Goal: Task Accomplishment & Management: Complete application form

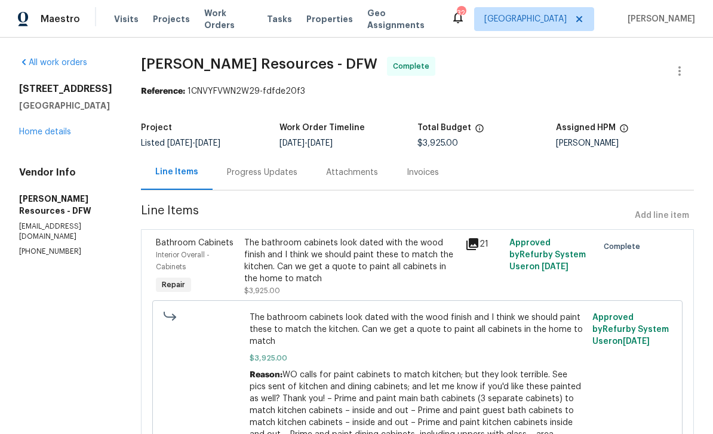
click at [69, 66] on link "All work orders" at bounding box center [53, 63] width 68 height 8
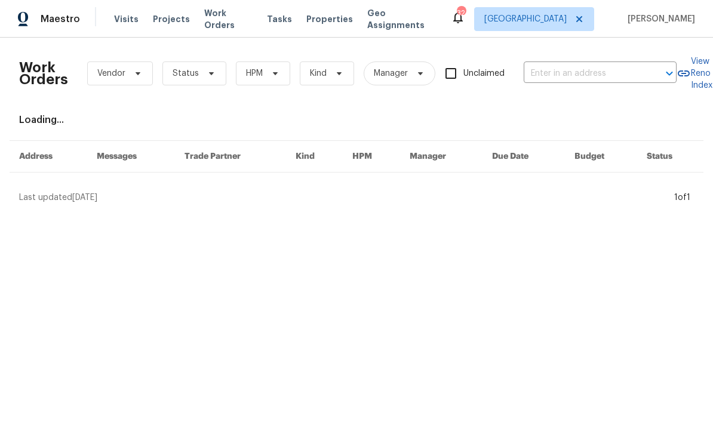
click at [566, 82] on input "text" at bounding box center [583, 74] width 119 height 19
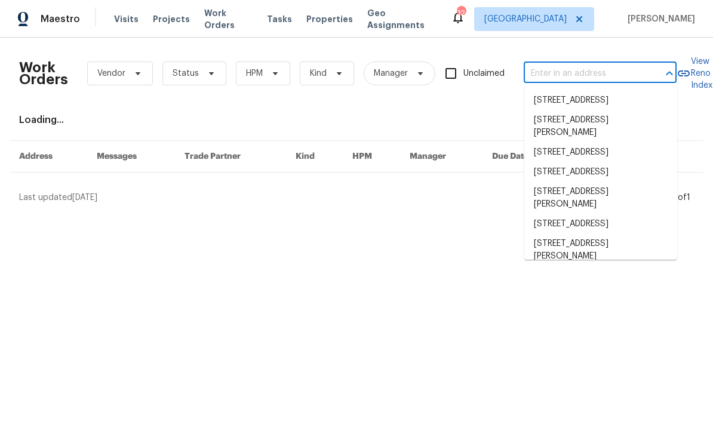
click at [572, 78] on input "text" at bounding box center [583, 74] width 119 height 19
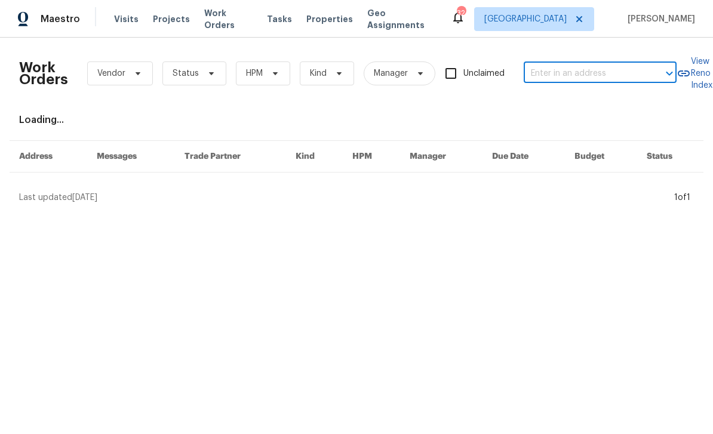
click at [587, 73] on input "text" at bounding box center [583, 74] width 119 height 19
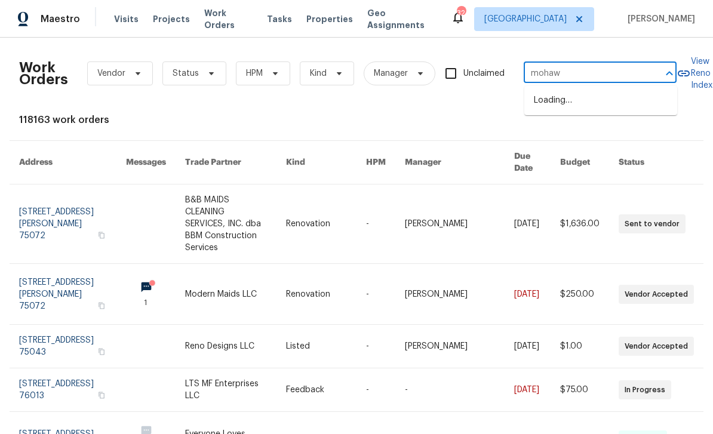
type input "mohawk"
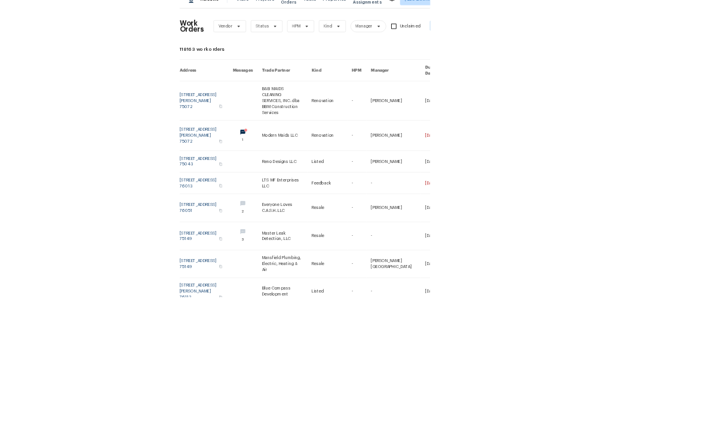
scroll to position [20, 0]
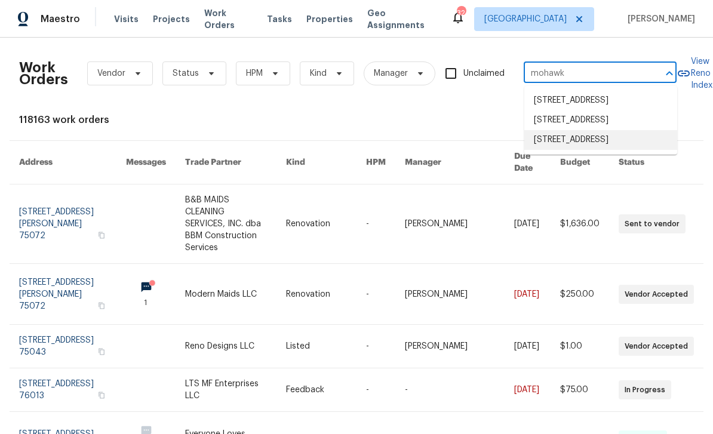
click at [630, 136] on li "[STREET_ADDRESS]" at bounding box center [600, 140] width 153 height 20
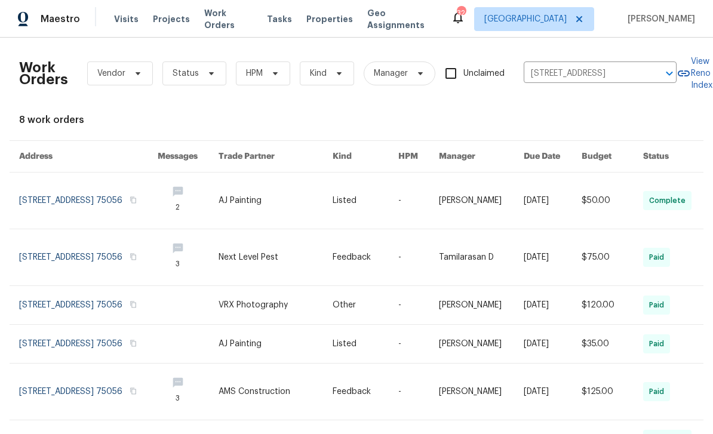
click at [66, 200] on link at bounding box center [88, 201] width 139 height 56
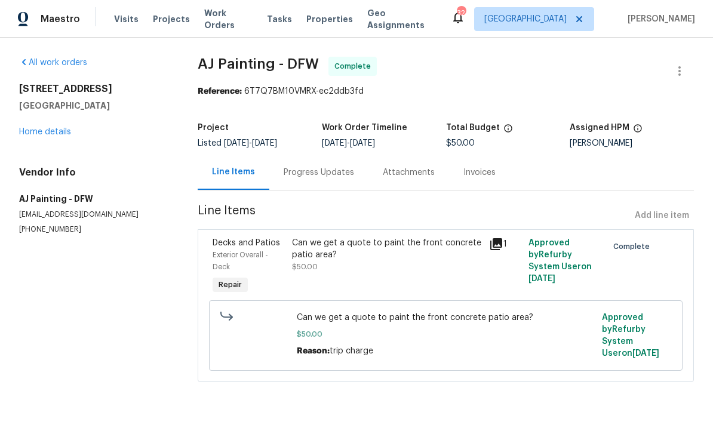
click at [58, 143] on div "All work orders [STREET_ADDRESS] Home details Vendor Info AJ Painting - DFW [EM…" at bounding box center [94, 146] width 150 height 178
click at [49, 134] on link "Home details" at bounding box center [45, 132] width 52 height 8
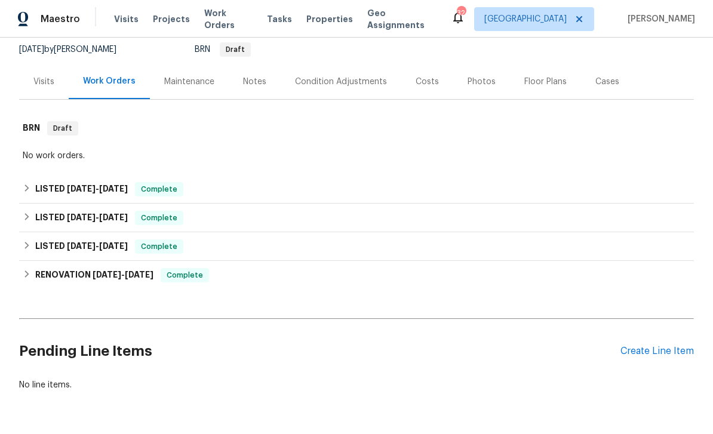
scroll to position [116, 0]
click at [658, 351] on div "Create Line Item" at bounding box center [657, 351] width 73 height 11
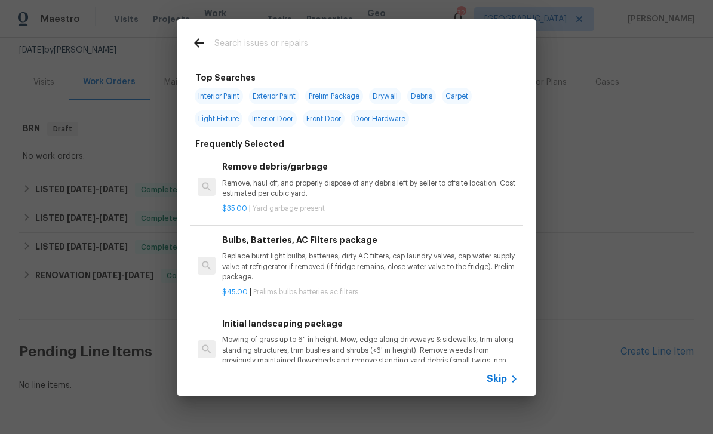
click at [504, 374] on span "Skip" at bounding box center [497, 379] width 20 height 12
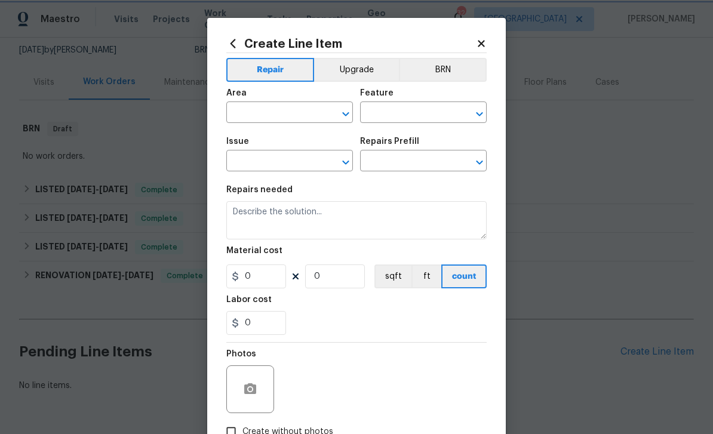
click at [339, 116] on icon "Open" at bounding box center [346, 114] width 14 height 14
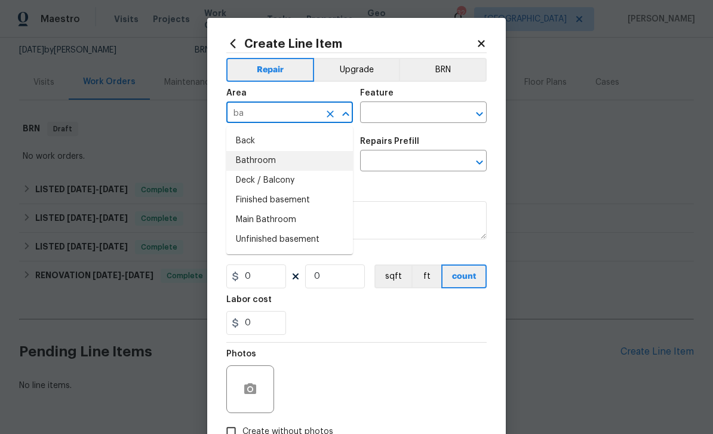
click at [293, 163] on li "Bathroom" at bounding box center [289, 161] width 127 height 20
type input "Bathroom"
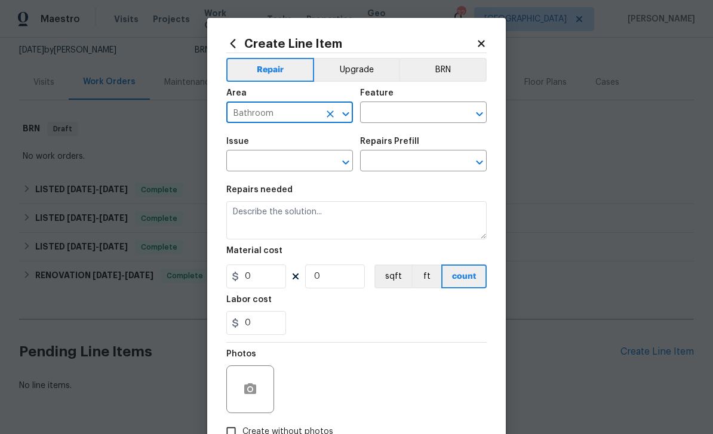
click at [475, 120] on icon "Open" at bounding box center [479, 114] width 14 height 14
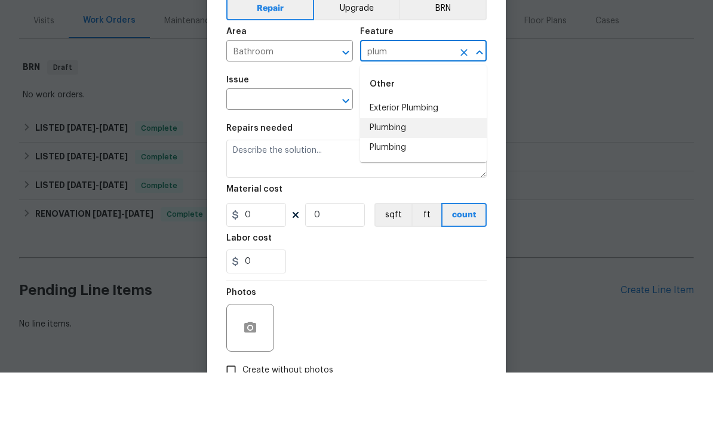
click at [440, 180] on li "Plumbing" at bounding box center [423, 190] width 127 height 20
type input "Plumbing"
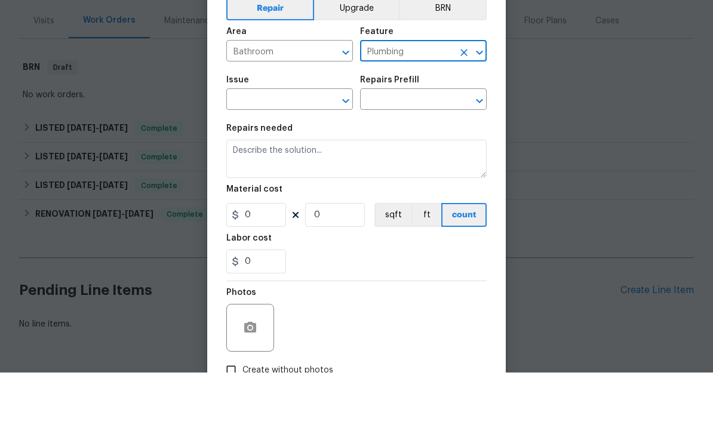
click at [349, 155] on icon "Open" at bounding box center [346, 162] width 14 height 14
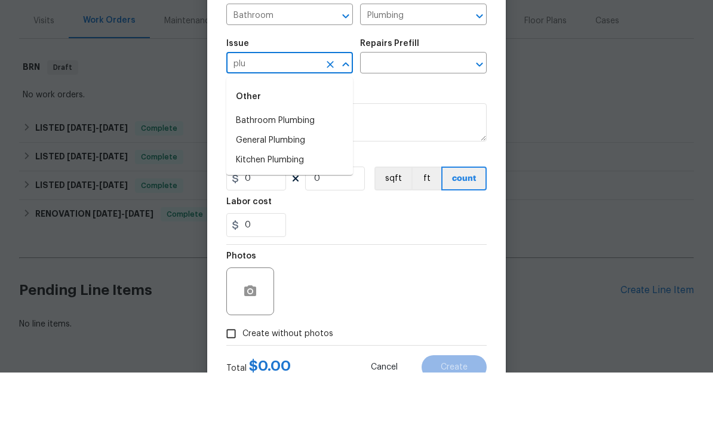
scroll to position [37, 0]
click at [340, 192] on li "General Plumbing" at bounding box center [289, 202] width 127 height 20
type input "General Plumbing"
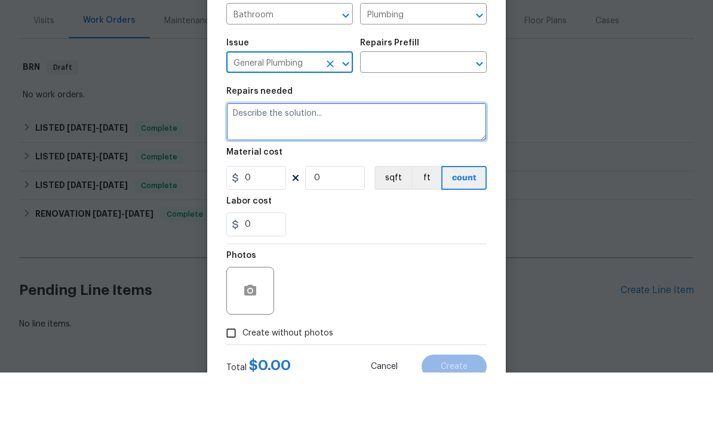
click at [416, 164] on textarea at bounding box center [356, 183] width 260 height 38
click at [475, 118] on icon "Open" at bounding box center [479, 125] width 14 height 14
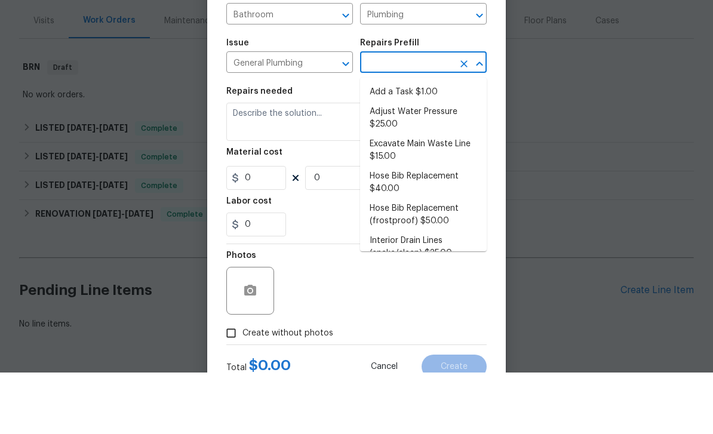
click at [453, 144] on li "Add a Task $1.00" at bounding box center [423, 154] width 127 height 20
type input "Add a Task $1.00"
type textarea "HPM to detail"
type input "1"
type input "Add a Task $1.00"
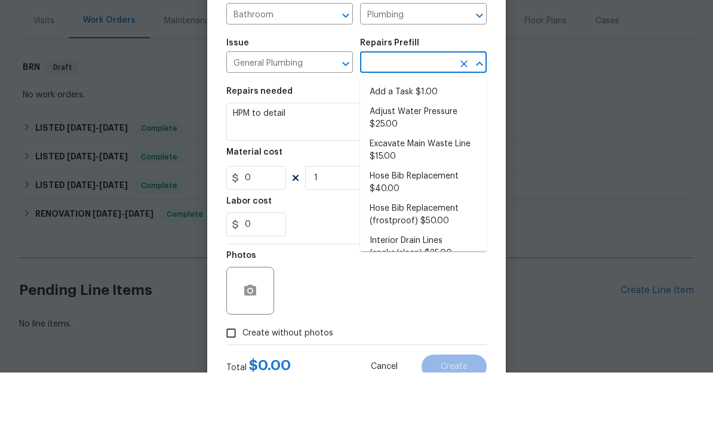
type input "1"
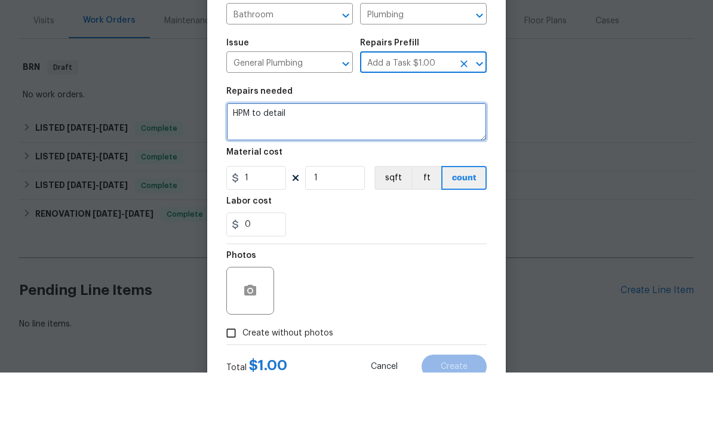
click at [343, 164] on textarea "HPM to detail" at bounding box center [356, 183] width 260 height 38
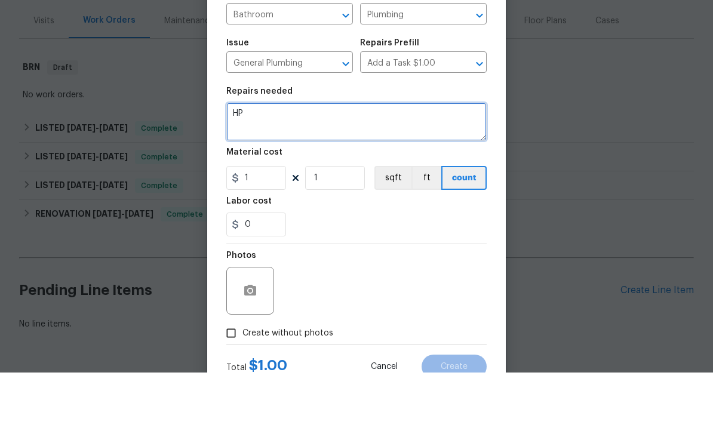
type textarea "H"
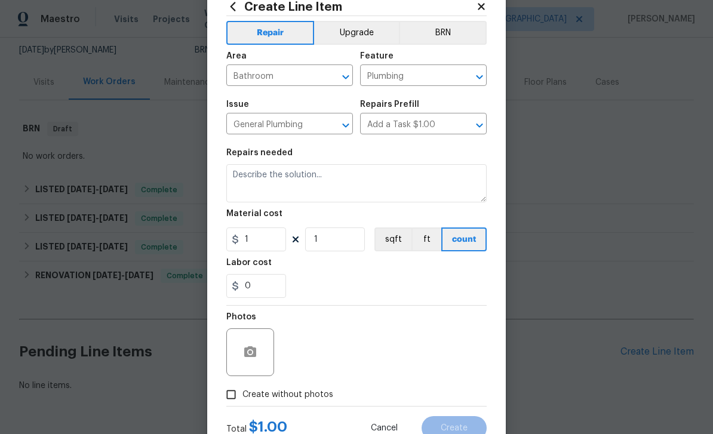
scroll to position [116, 0]
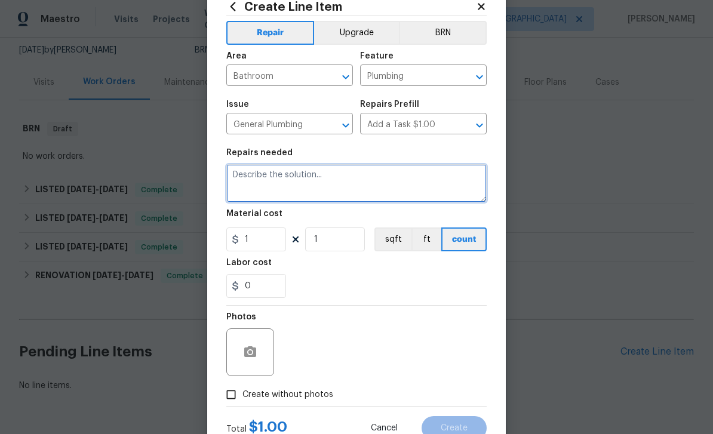
click at [339, 187] on textarea at bounding box center [356, 183] width 260 height 38
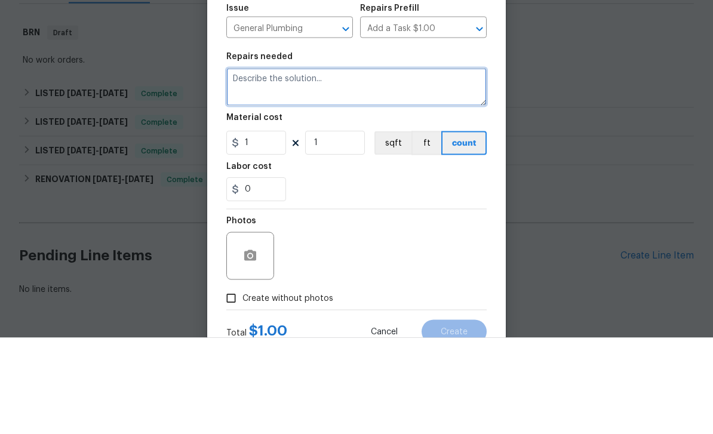
click at [277, 164] on textarea at bounding box center [356, 183] width 260 height 38
paste textarea "@dfw-hpms [STREET_ADDRESS]. I also submitted a ticket. From the BA: the house i…"
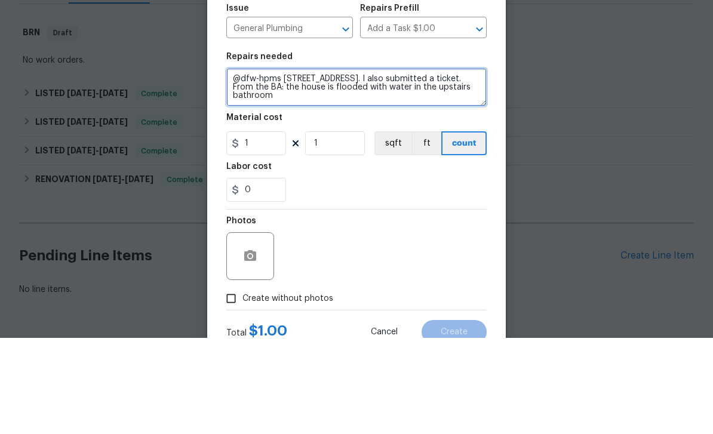
click at [303, 164] on textarea "@dfw-hpms [STREET_ADDRESS]. I also submitted a ticket. From the BA: the house i…" at bounding box center [356, 183] width 260 height 38
click at [312, 164] on textarea "@dfw-hpms [STREET_ADDRESS]. I also submittFrom the BA: the house is flooded wit…" at bounding box center [356, 183] width 260 height 38
click at [317, 164] on textarea "@dfw-hpms [STREET_ADDRESS]. I also submittFrom the BA: the house is flooded wit…" at bounding box center [356, 183] width 260 height 38
click at [318, 164] on textarea "@dfw-hpms [STREET_ADDRESS]. I also submittFrom the BA: the house is flooded wit…" at bounding box center [356, 183] width 260 height 38
type textarea "the house is flooded with water in the upstairs bathroom"
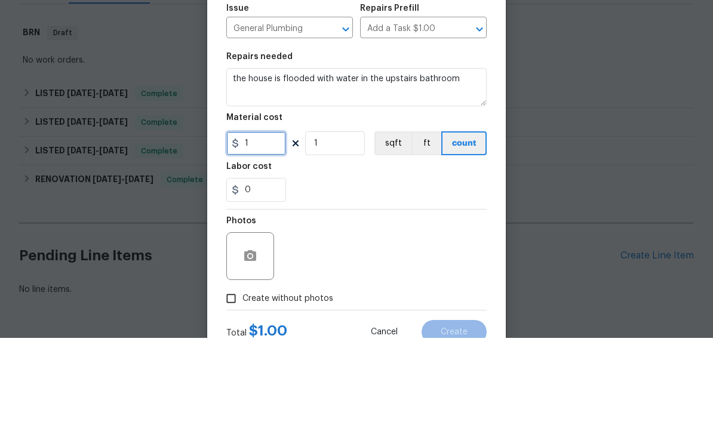
click at [272, 228] on input "1" at bounding box center [256, 240] width 60 height 24
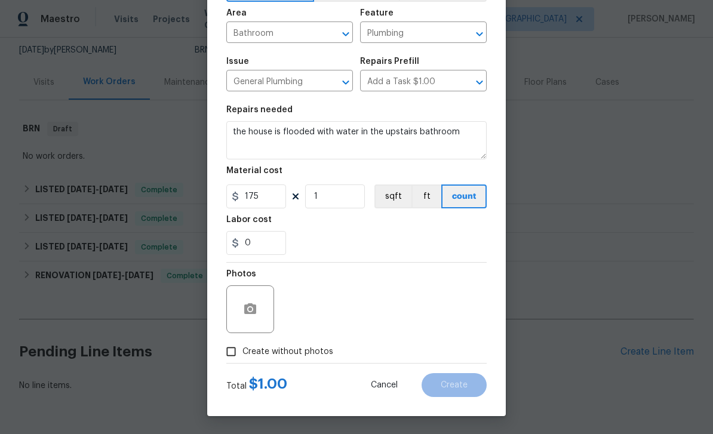
scroll to position [82, 0]
type input "175"
click at [287, 355] on span "Create without photos" at bounding box center [288, 352] width 91 height 13
click at [243, 355] on input "Create without photos" at bounding box center [231, 351] width 23 height 23
checkbox input "true"
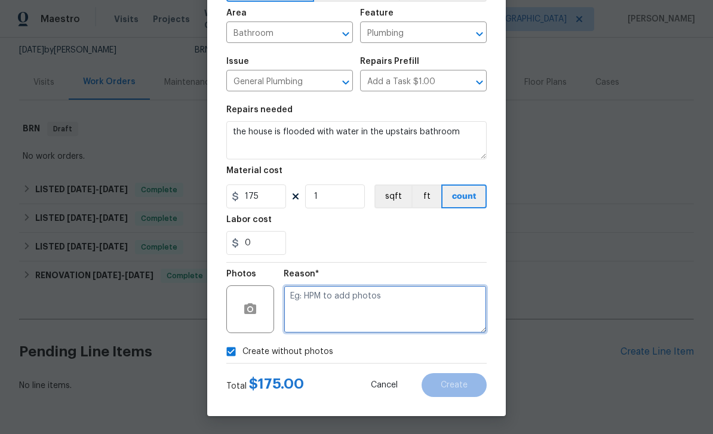
click at [317, 320] on textarea at bounding box center [385, 310] width 203 height 48
type textarea "Go will add photos"
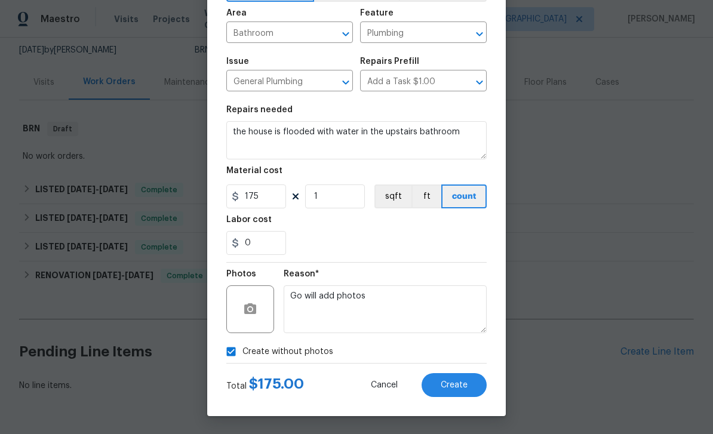
click at [453, 395] on button "Create" at bounding box center [454, 385] width 65 height 24
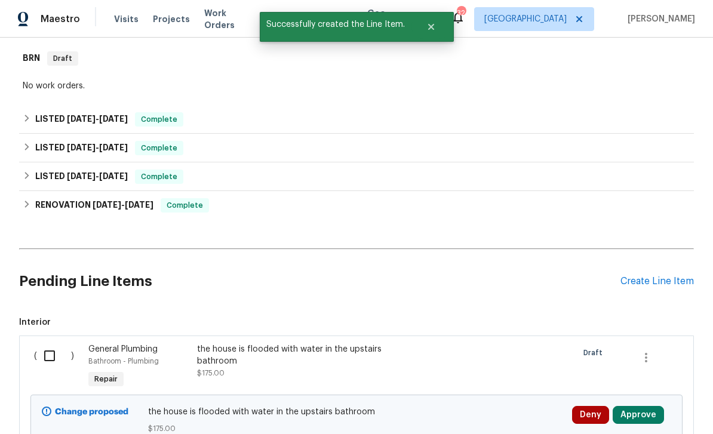
scroll to position [198, 0]
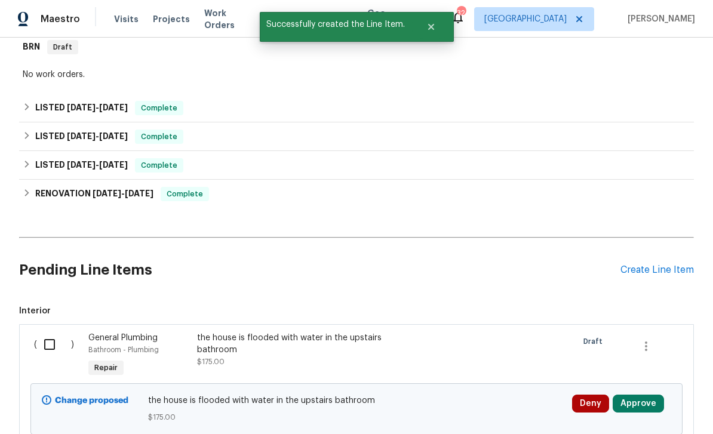
click at [45, 332] on input "checkbox" at bounding box center [54, 344] width 34 height 25
checkbox input "true"
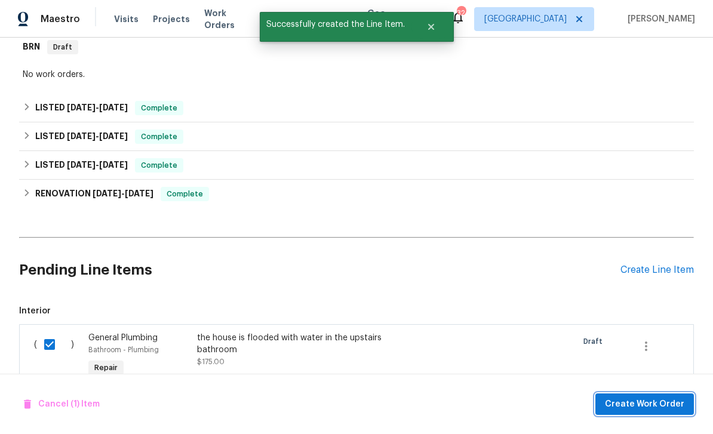
click at [667, 402] on span "Create Work Order" at bounding box center [644, 404] width 79 height 15
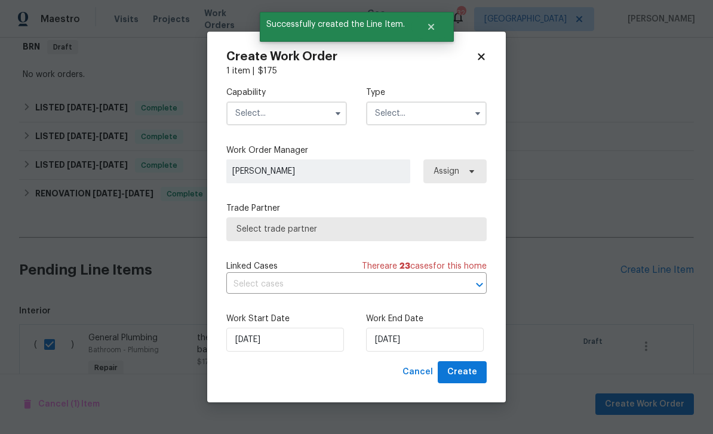
click at [452, 117] on input "text" at bounding box center [426, 114] width 121 height 24
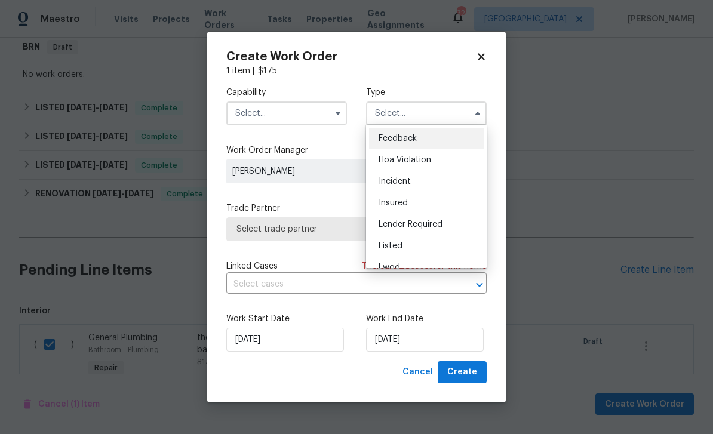
click at [431, 247] on div "Listed" at bounding box center [426, 246] width 115 height 22
type input "Listed"
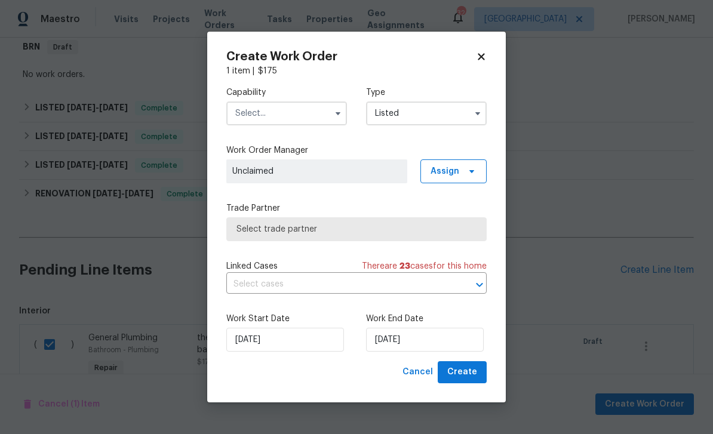
click at [331, 113] on button "button" at bounding box center [338, 113] width 14 height 14
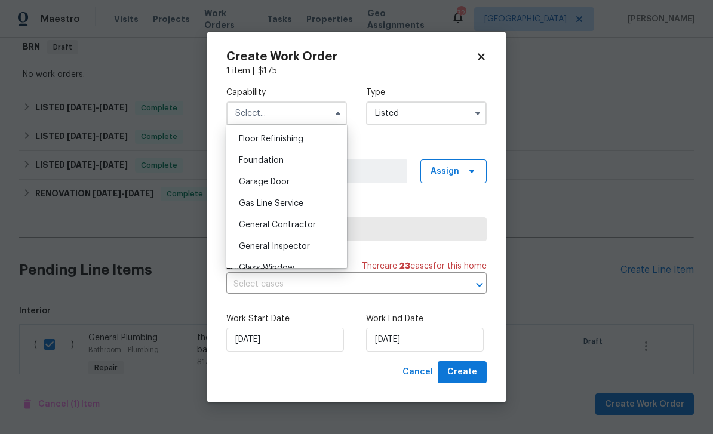
scroll to position [499, 0]
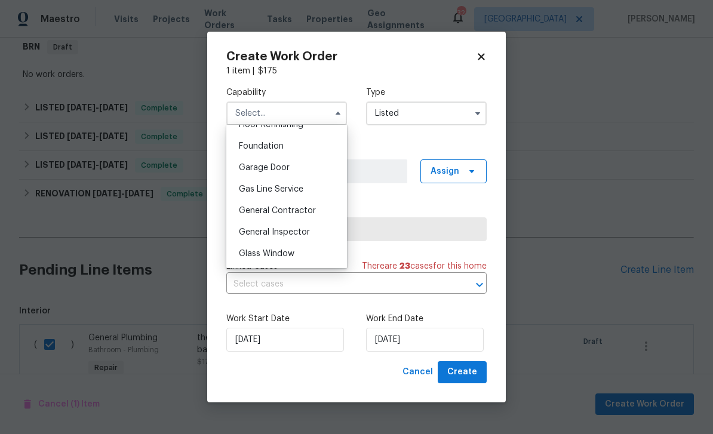
click at [321, 211] on div "General Contractor" at bounding box center [286, 211] width 115 height 22
type input "General Contractor"
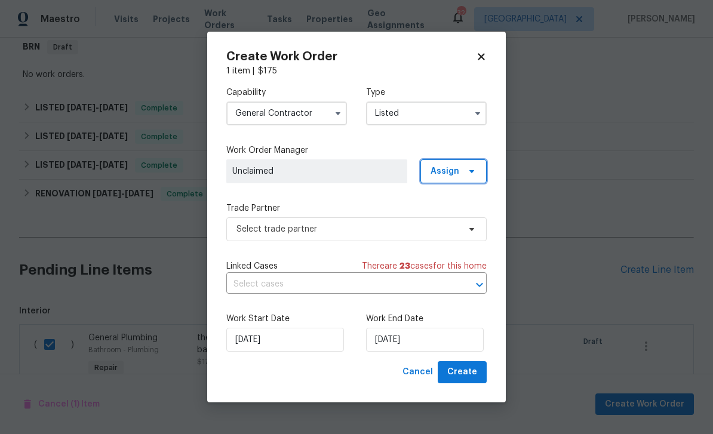
click at [472, 173] on icon at bounding box center [472, 172] width 10 height 10
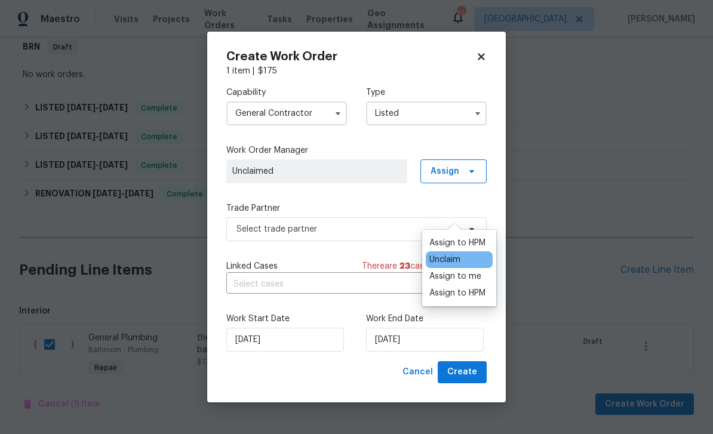
click at [475, 237] on div "Assign to HPM" at bounding box center [457, 243] width 56 height 12
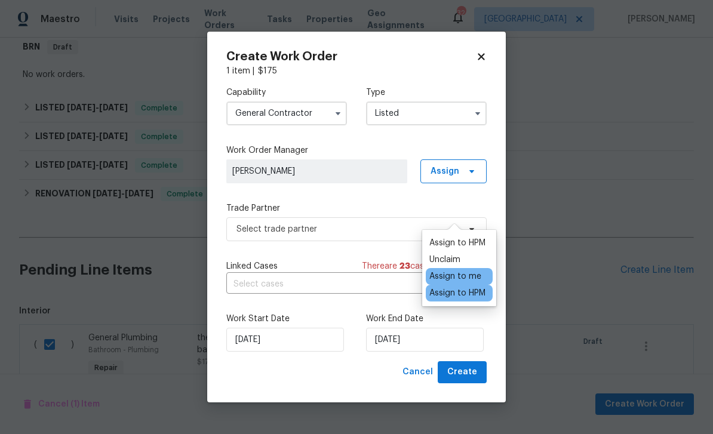
click at [388, 167] on span "[PERSON_NAME]" at bounding box center [316, 171] width 169 height 12
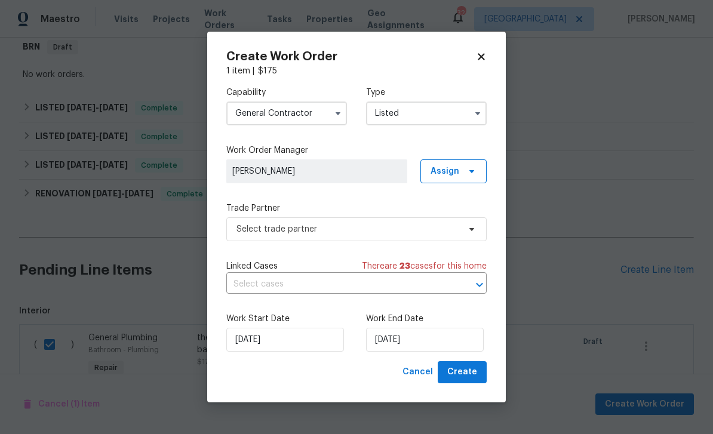
click at [384, 210] on label "Trade Partner" at bounding box center [356, 208] width 260 height 12
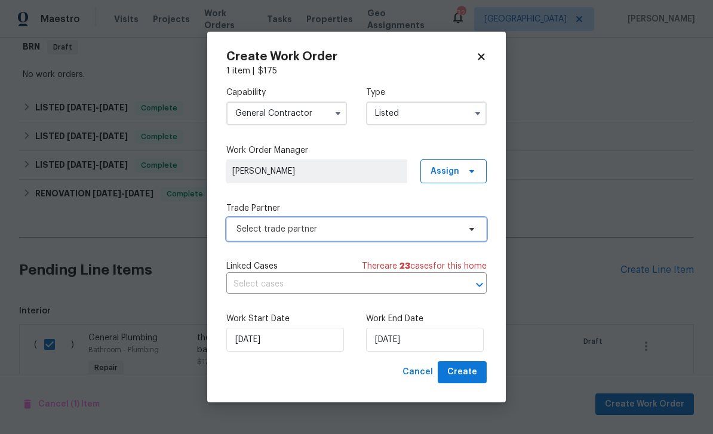
click at [438, 228] on span "Select trade partner" at bounding box center [348, 229] width 223 height 12
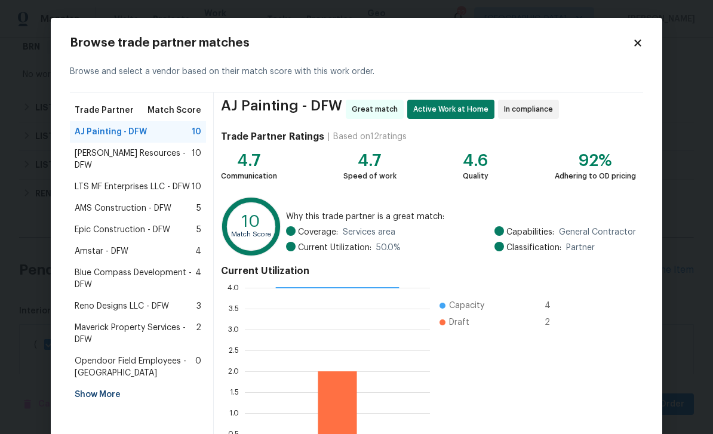
scroll to position [0, 0]
click at [184, 245] on div "Amstar - DFW 4" at bounding box center [138, 251] width 127 height 12
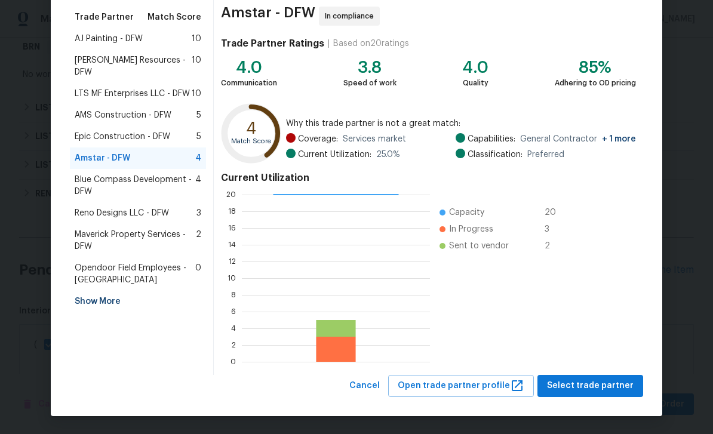
scroll to position [93, 0]
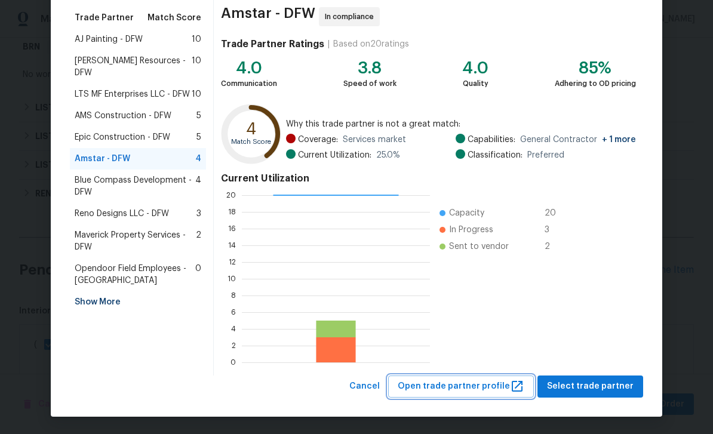
click at [507, 383] on span "Open trade partner profile" at bounding box center [461, 386] width 127 height 15
click at [179, 131] on div "Epic Construction - DFW 5" at bounding box center [138, 137] width 127 height 12
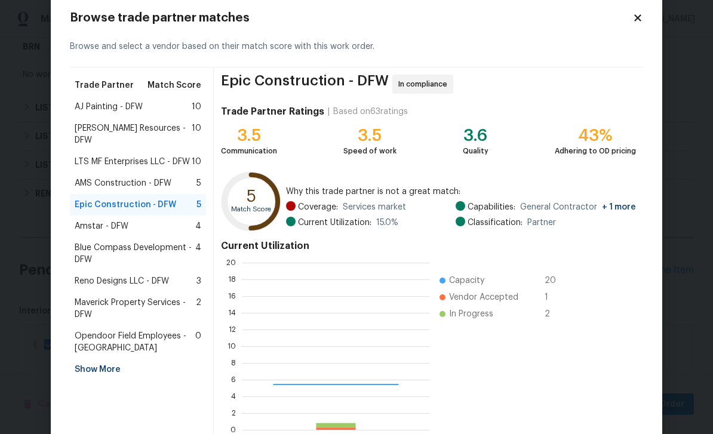
scroll to position [167, 188]
click at [192, 124] on span "10" at bounding box center [197, 134] width 10 height 24
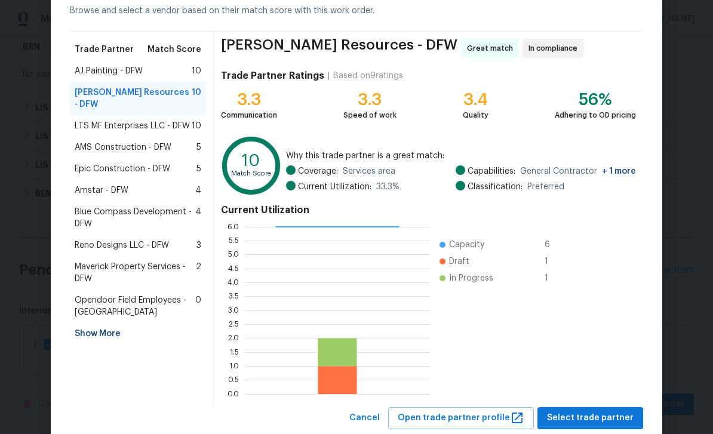
scroll to position [52, 0]
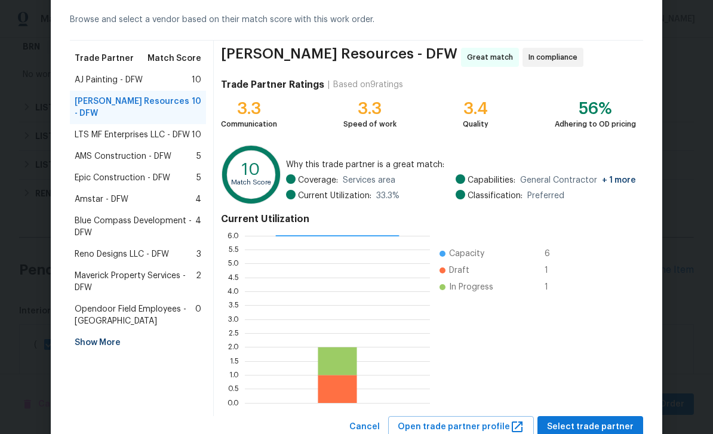
click at [178, 76] on div "AJ Painting - DFW 10" at bounding box center [138, 80] width 127 height 12
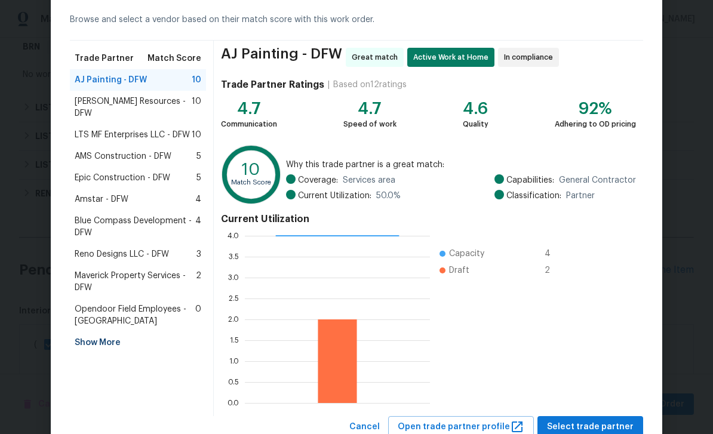
click at [196, 129] on span "10" at bounding box center [197, 135] width 10 height 12
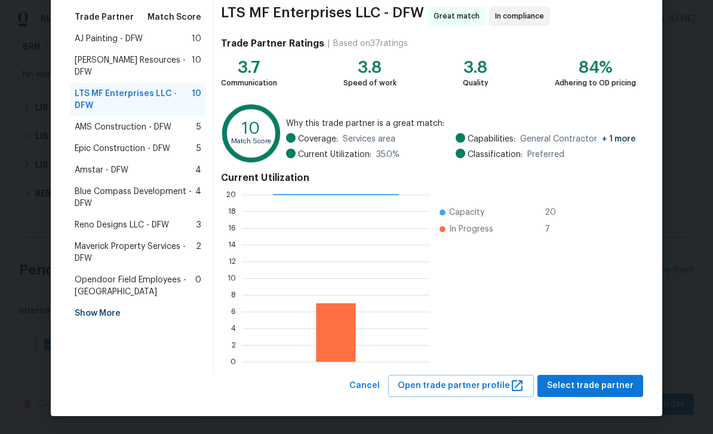
scroll to position [93, 0]
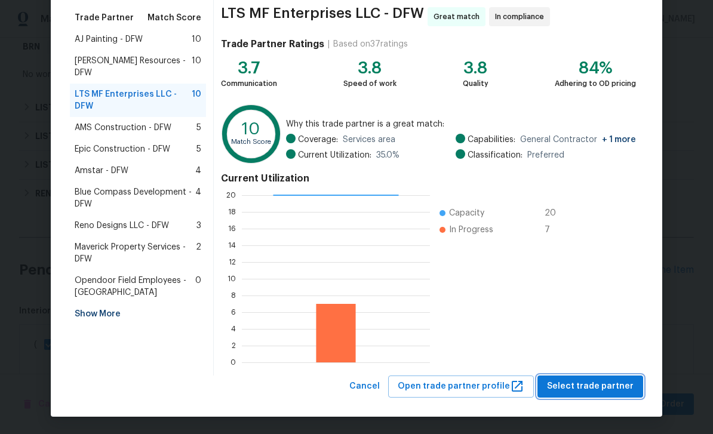
click at [590, 394] on button "Select trade partner" at bounding box center [591, 387] width 106 height 22
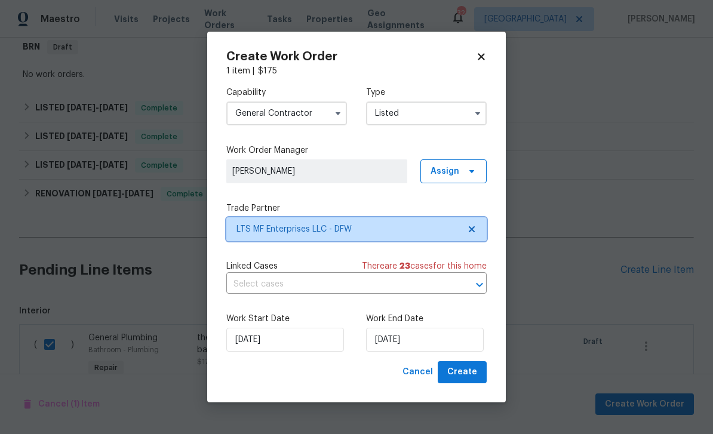
scroll to position [0, 0]
click at [471, 227] on icon at bounding box center [472, 229] width 6 height 6
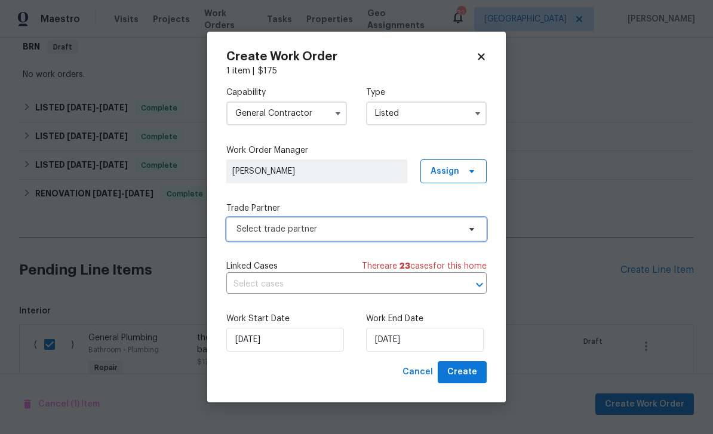
click at [469, 232] on icon at bounding box center [472, 230] width 10 height 10
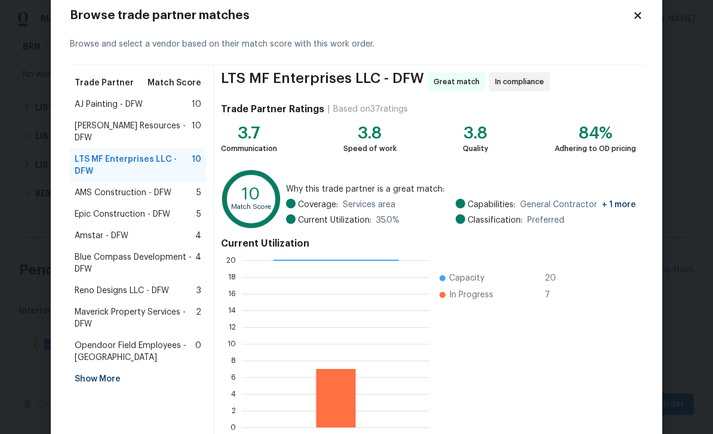
scroll to position [44, 0]
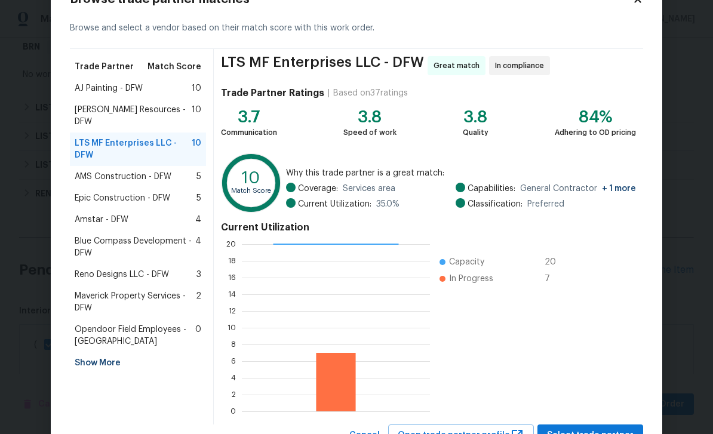
click at [130, 214] on div "Amstar - DFW 4" at bounding box center [138, 220] width 127 height 12
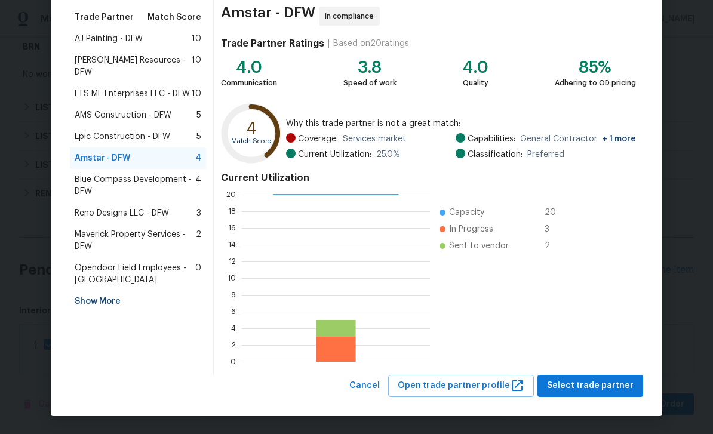
scroll to position [93, 0]
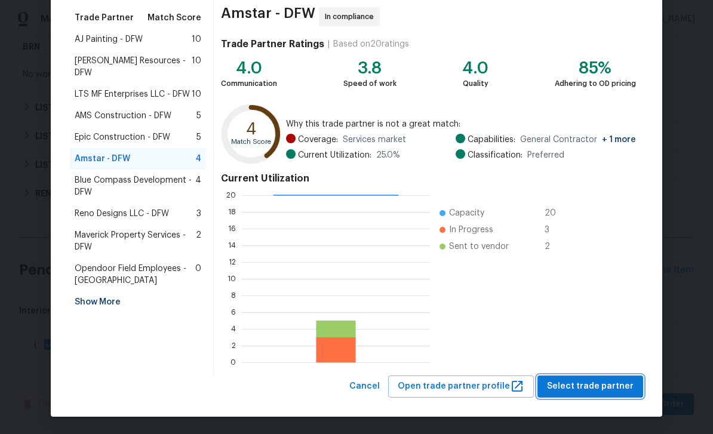
click at [584, 378] on button "Select trade partner" at bounding box center [591, 387] width 106 height 22
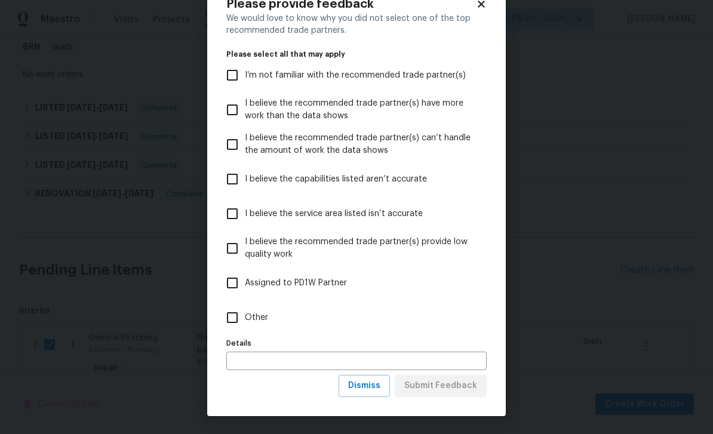
scroll to position [39, 0]
click at [365, 382] on span "Dismiss" at bounding box center [364, 386] width 32 height 15
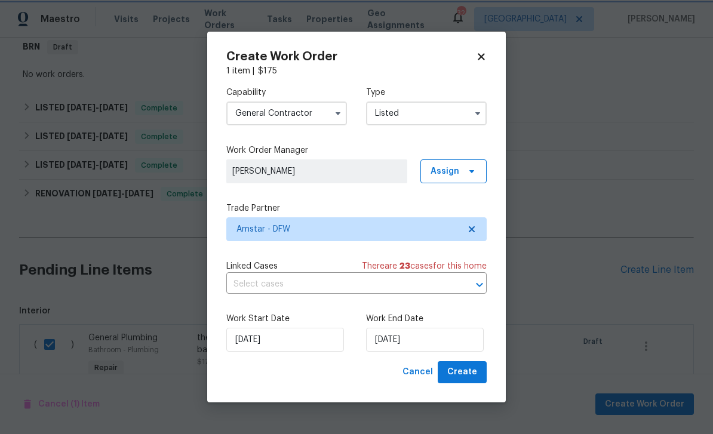
scroll to position [0, 0]
click at [406, 346] on input "[DATE]" at bounding box center [425, 340] width 118 height 24
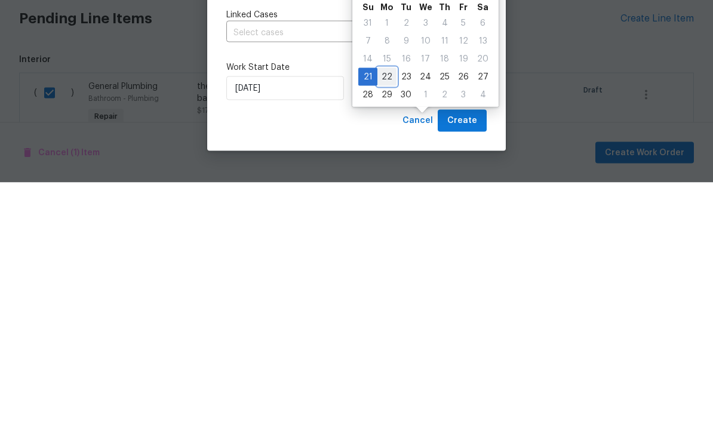
click at [390, 320] on div "22" at bounding box center [387, 328] width 19 height 17
type input "[DATE]"
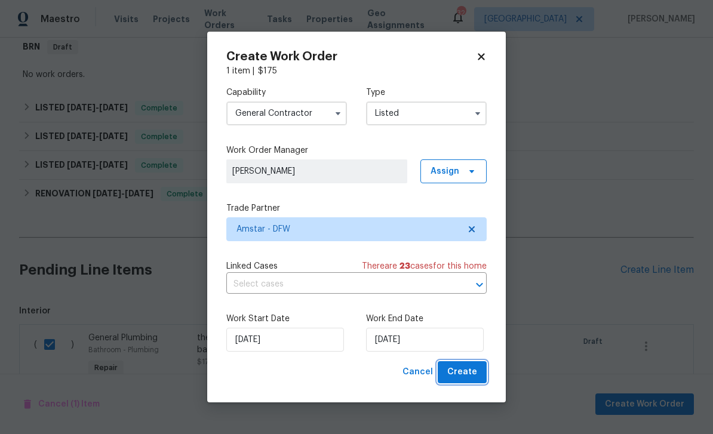
click at [461, 378] on span "Create" at bounding box center [462, 372] width 30 height 15
checkbox input "false"
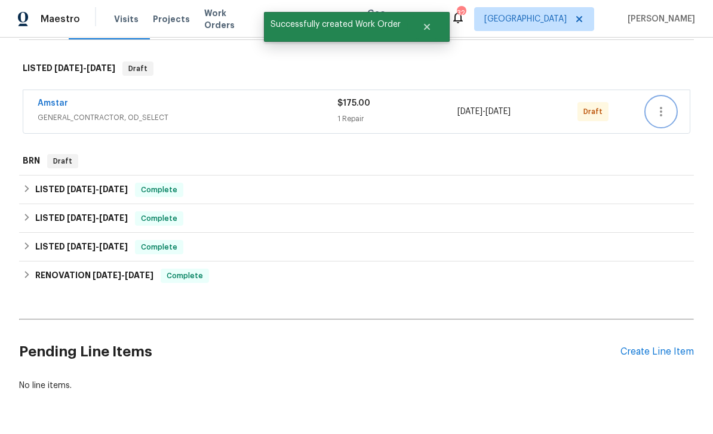
click at [662, 105] on icon "button" at bounding box center [661, 112] width 14 height 14
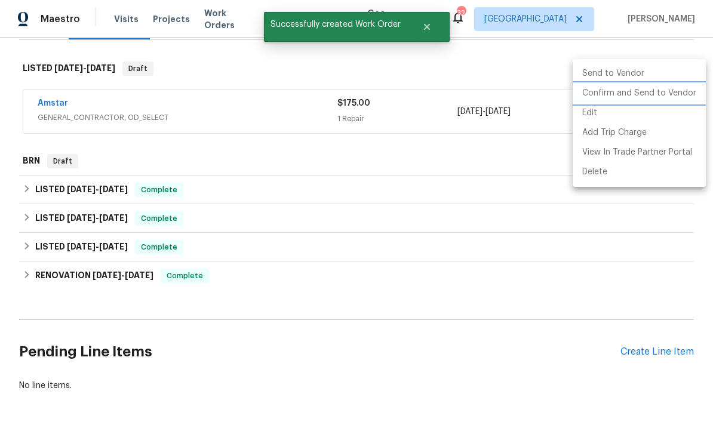
click at [615, 96] on li "Confirm and Send to Vendor" at bounding box center [639, 94] width 133 height 20
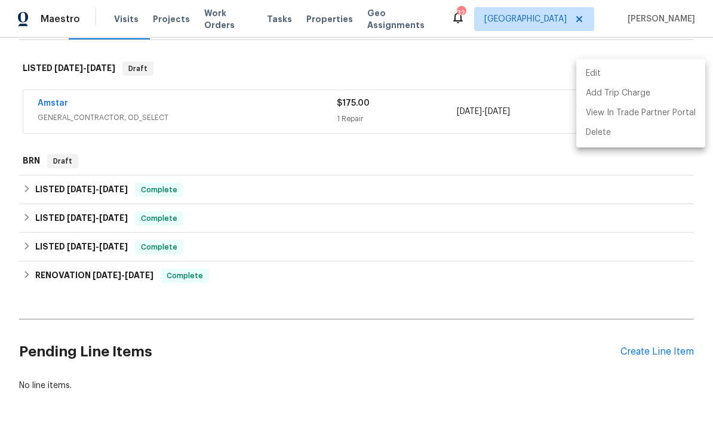
click at [516, 108] on div at bounding box center [356, 217] width 713 height 434
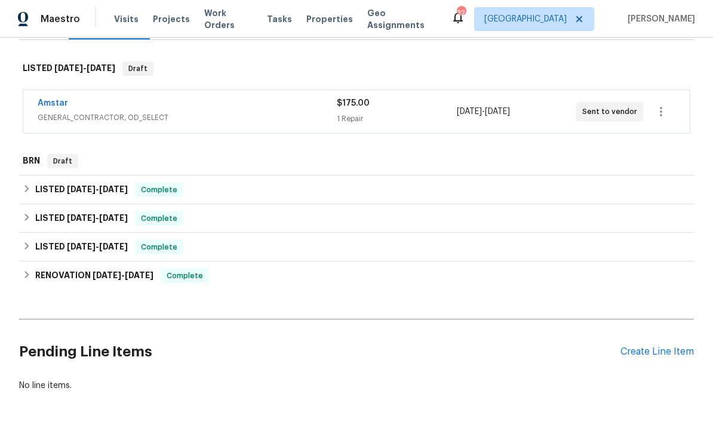
click at [475, 97] on div "[DATE] - [DATE]" at bounding box center [516, 111] width 119 height 29
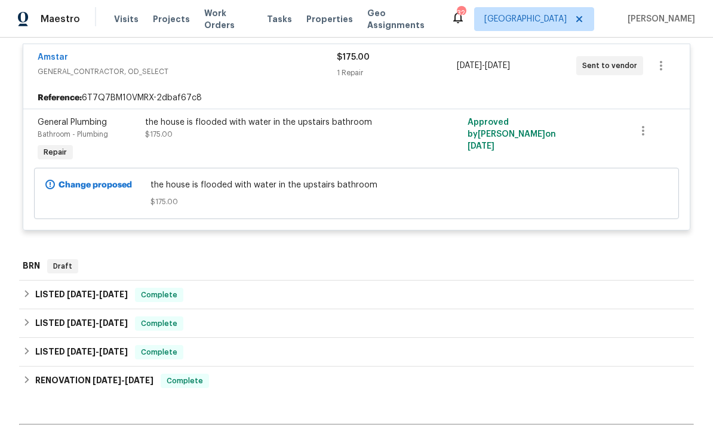
scroll to position [237, 0]
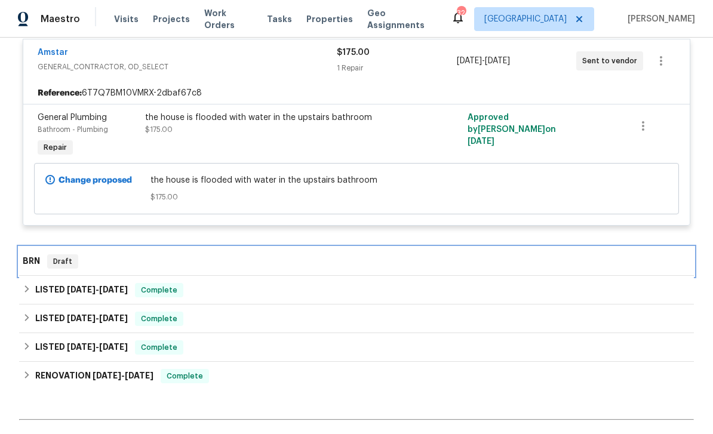
click at [66, 247] on div "BRN Draft" at bounding box center [356, 261] width 675 height 29
click at [57, 256] on span "Draft" at bounding box center [62, 262] width 29 height 12
click at [50, 254] on div "Draft" at bounding box center [62, 261] width 31 height 14
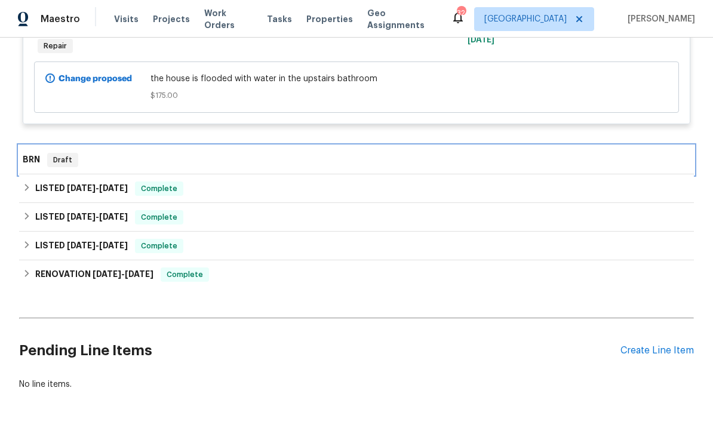
scroll to position [337, 0]
